Goal: Find specific page/section: Find specific page/section

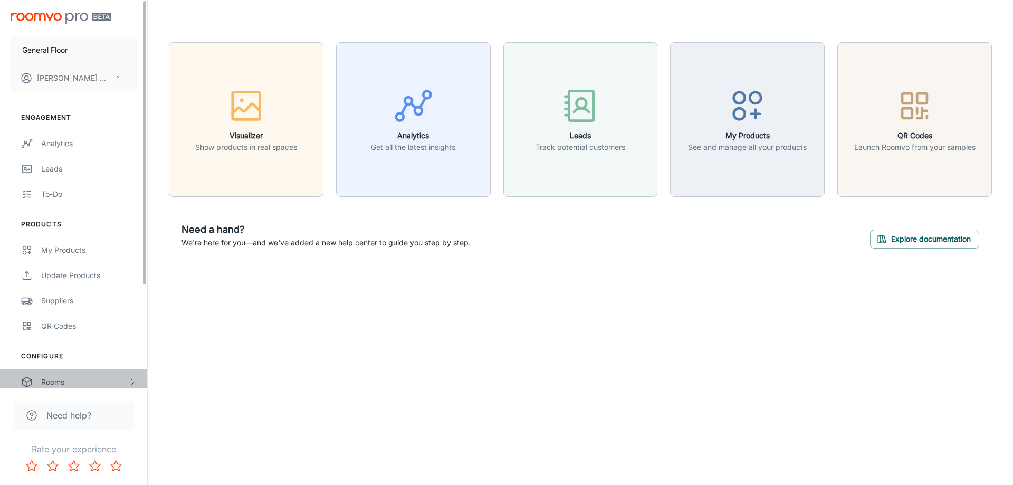
click at [73, 382] on div "Rooms" at bounding box center [84, 382] width 87 height 12
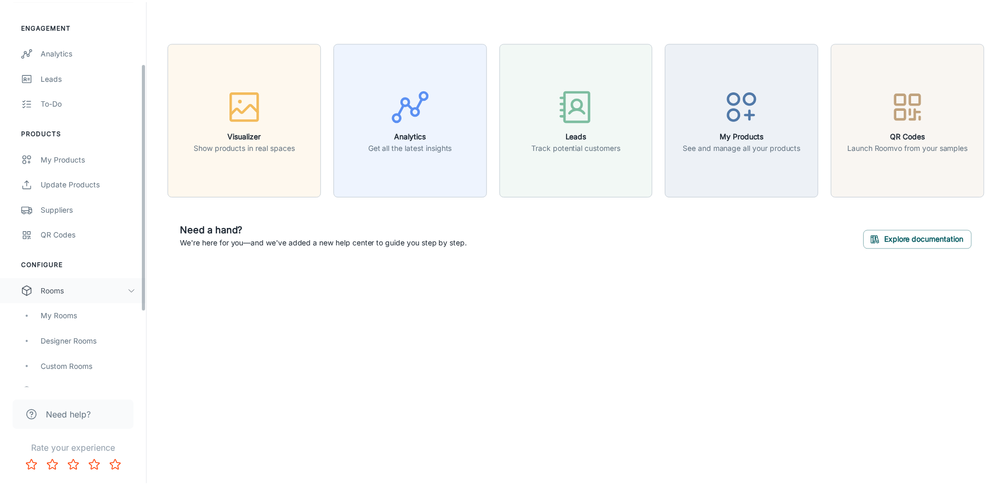
scroll to position [106, 0]
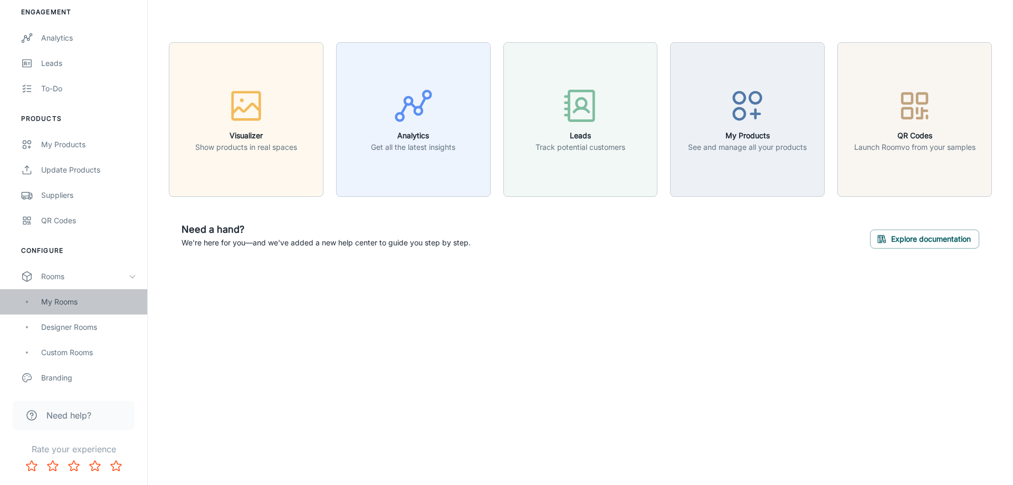
click at [72, 303] on div "My Rooms" at bounding box center [88, 302] width 95 height 12
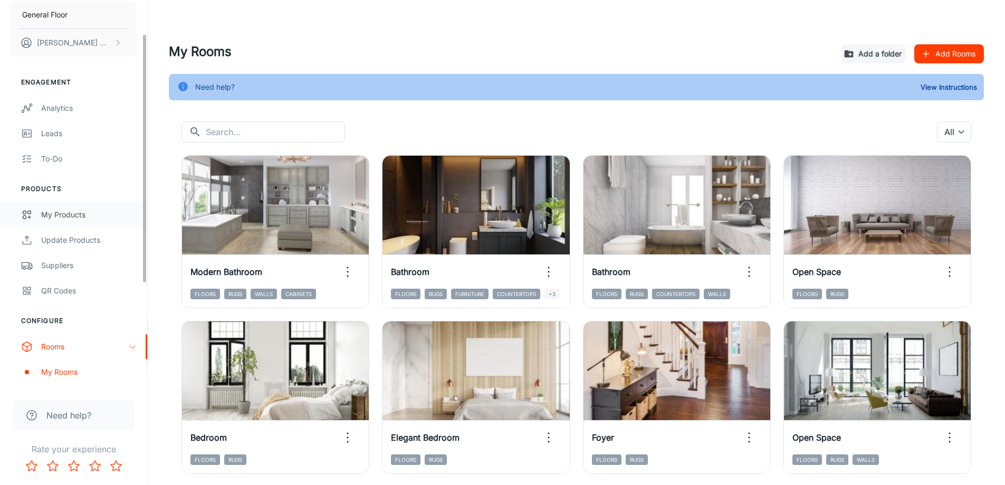
scroll to position [53, 0]
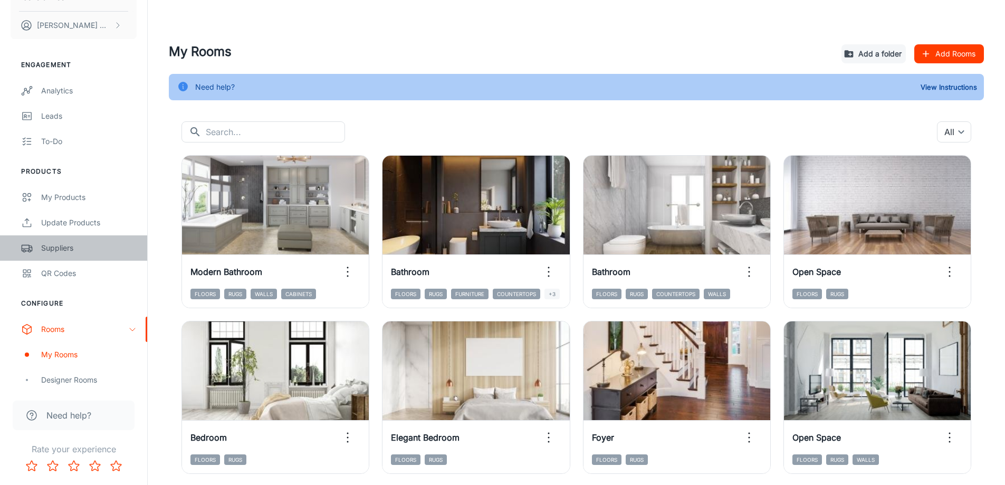
click at [62, 247] on div "Suppliers" at bounding box center [88, 248] width 95 height 12
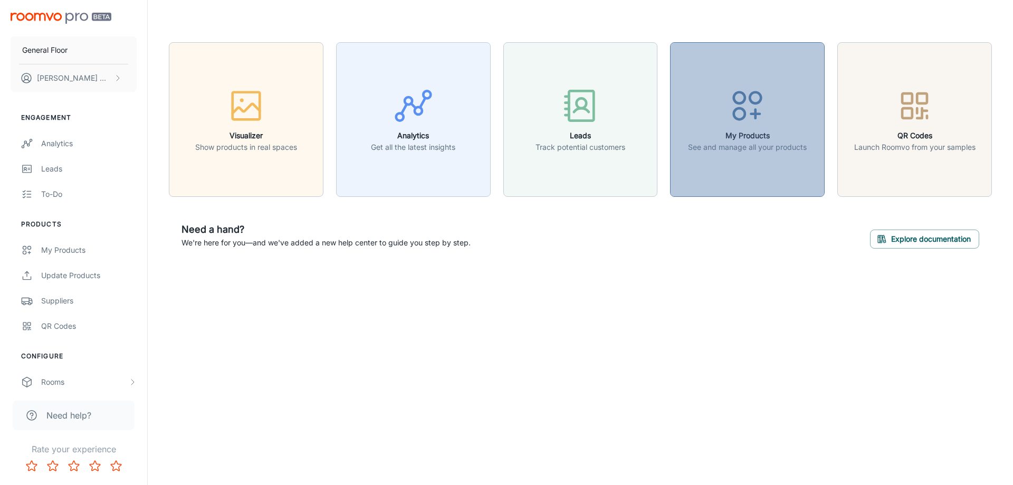
click at [741, 99] on icon "button" at bounding box center [747, 106] width 40 height 40
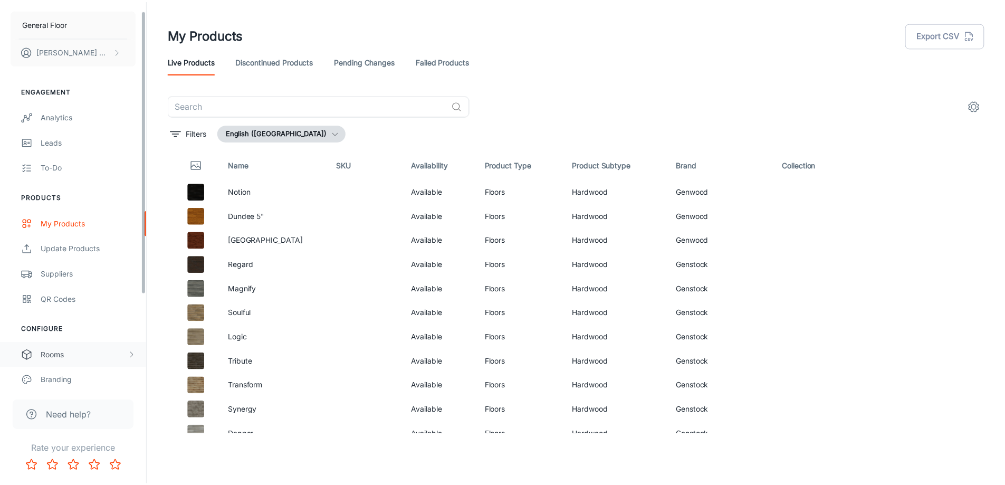
scroll to position [53, 0]
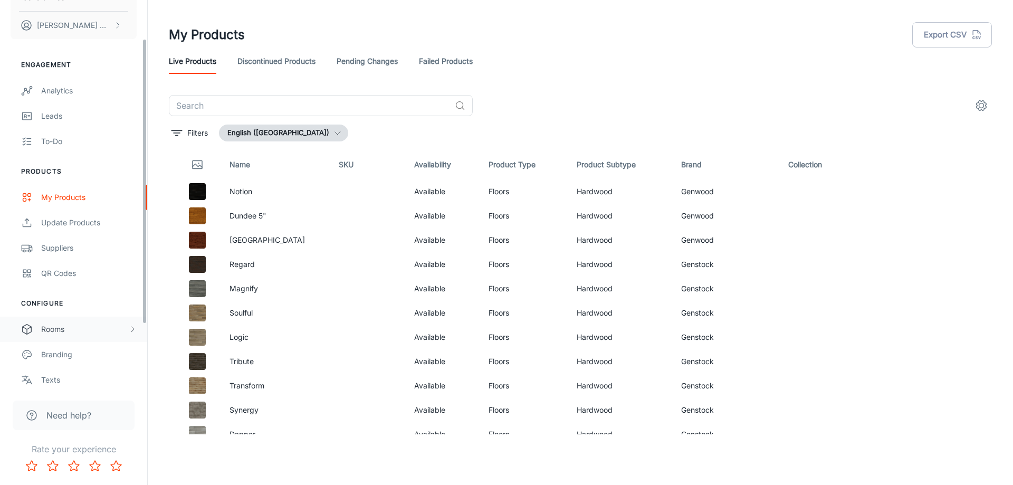
click at [123, 324] on div "Rooms" at bounding box center [84, 329] width 87 height 12
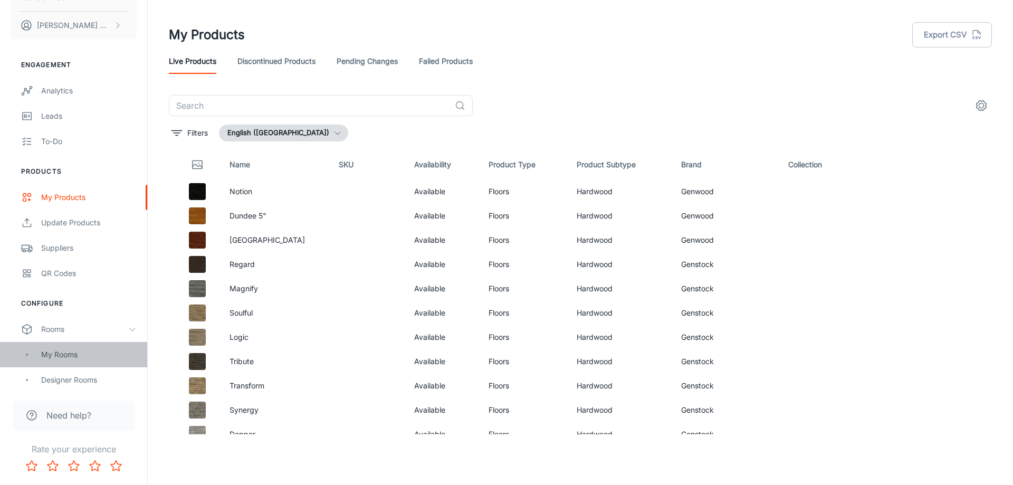
click at [77, 356] on div "My Rooms" at bounding box center [88, 355] width 95 height 12
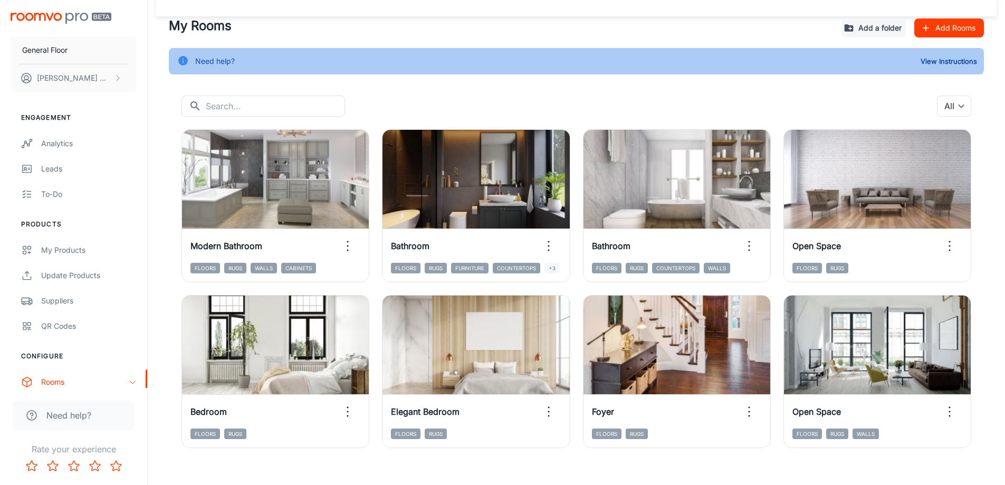
scroll to position [40, 0]
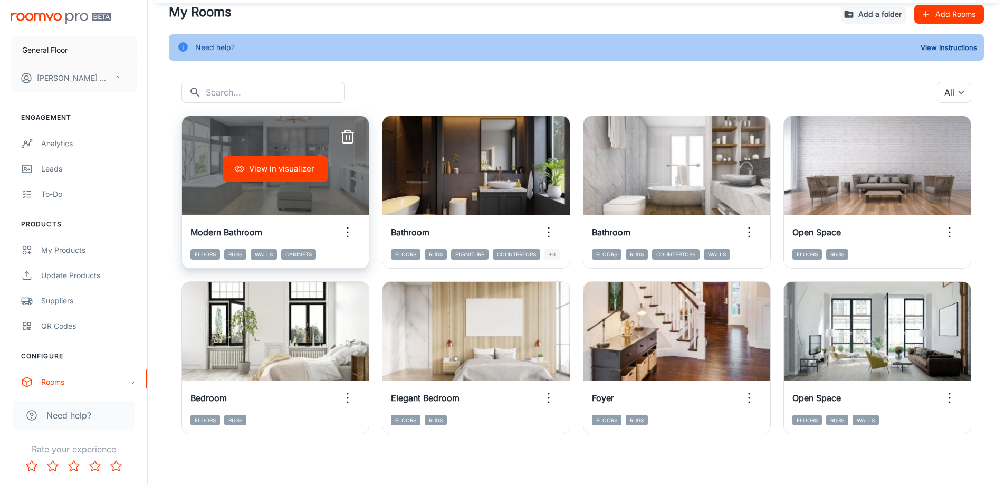
click at [281, 162] on button "View in visualizer" at bounding box center [276, 168] width 106 height 25
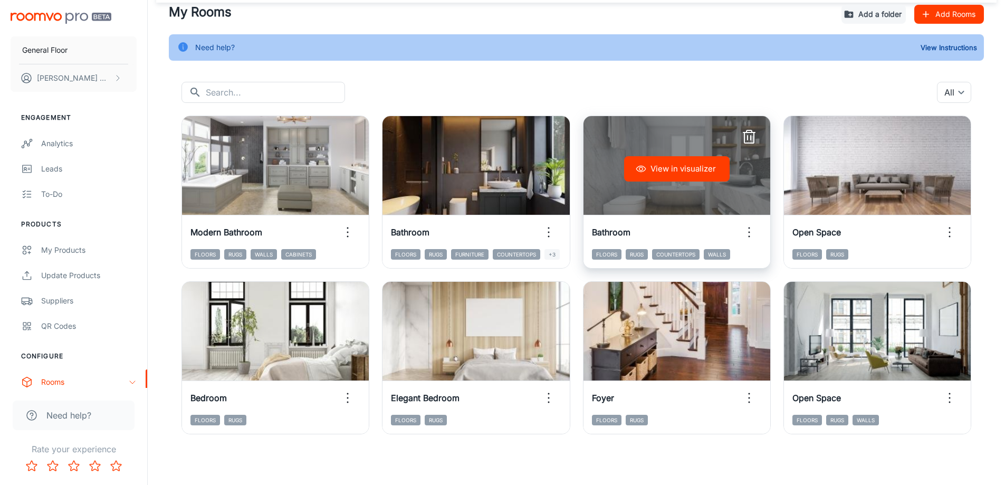
click at [609, 146] on div "View in visualizer" at bounding box center [676, 169] width 187 height 106
click at [660, 165] on button "View in visualizer" at bounding box center [677, 168] width 106 height 25
